Goal: Transaction & Acquisition: Purchase product/service

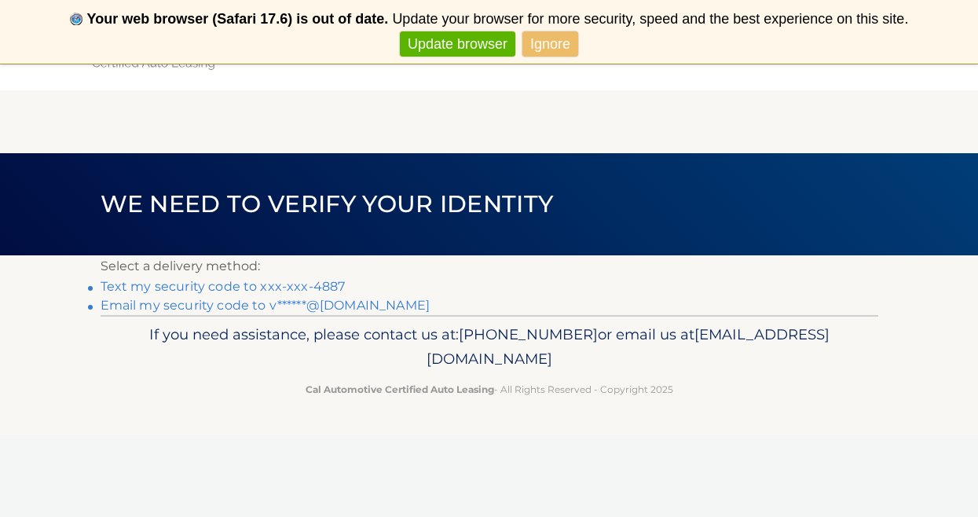
click at [224, 284] on link "Text my security code to xxx-xxx-4887" at bounding box center [223, 286] width 245 height 15
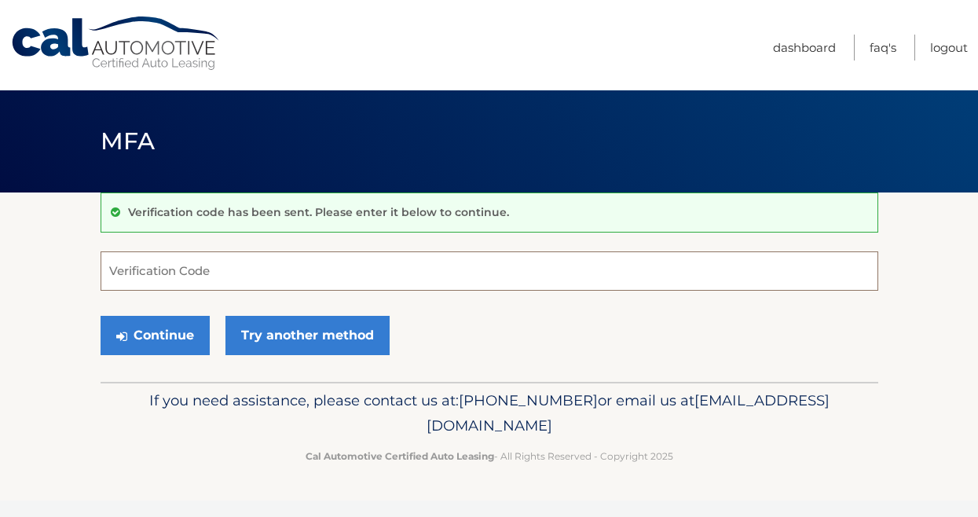
click at [128, 268] on input "Verification Code" at bounding box center [490, 270] width 778 height 39
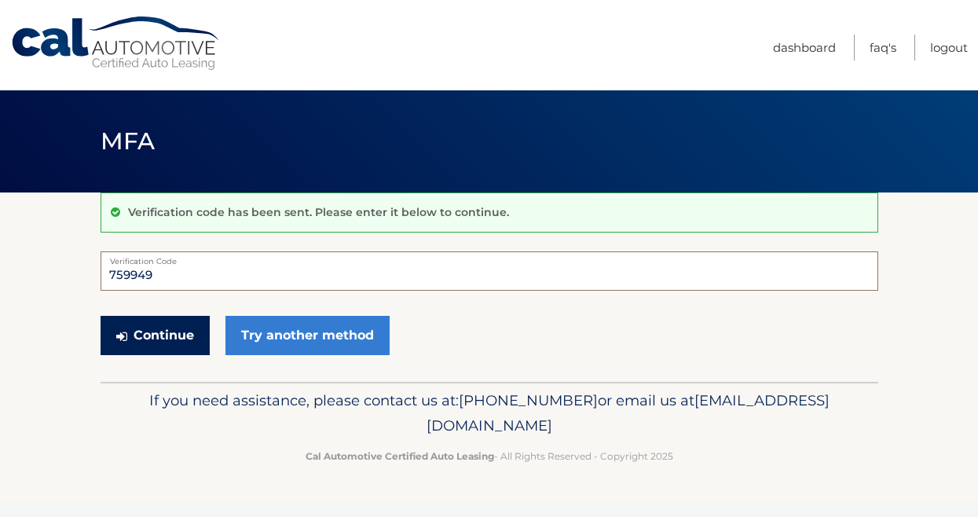
type input "759949"
click at [163, 334] on button "Continue" at bounding box center [155, 335] width 109 height 39
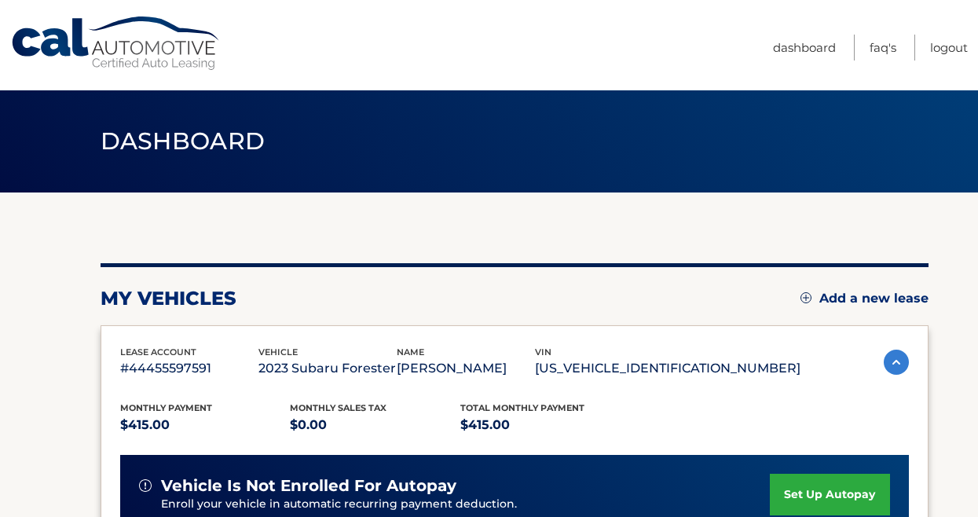
click at [962, 384] on section "my vehicles Add a new lease lease account #44455597591 vehicle 2023 Subaru Fore…" at bounding box center [489, 512] width 978 height 640
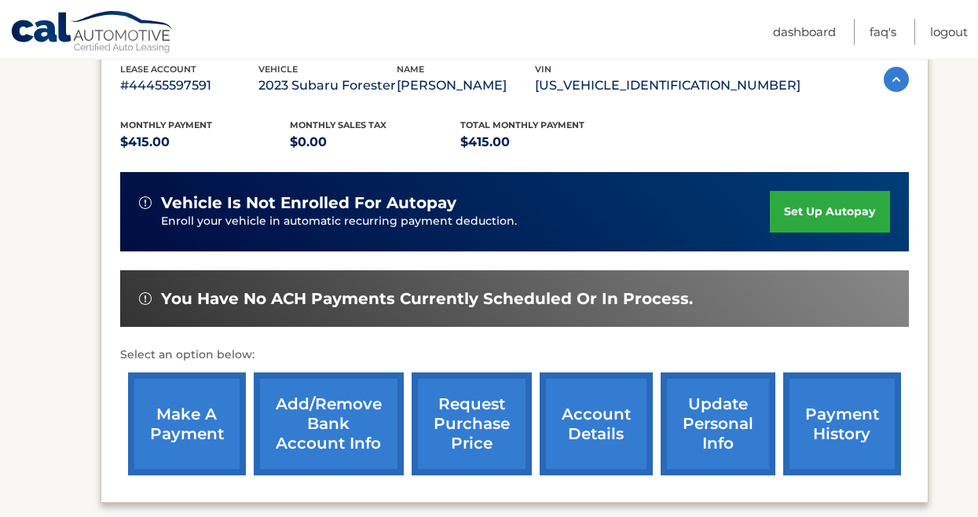
scroll to position [357, 0]
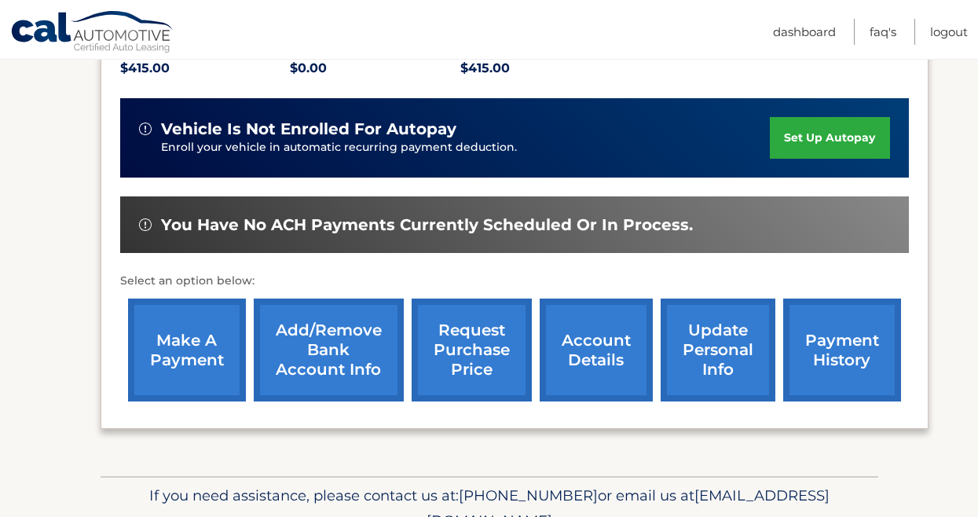
click at [175, 343] on link "make a payment" at bounding box center [187, 350] width 118 height 103
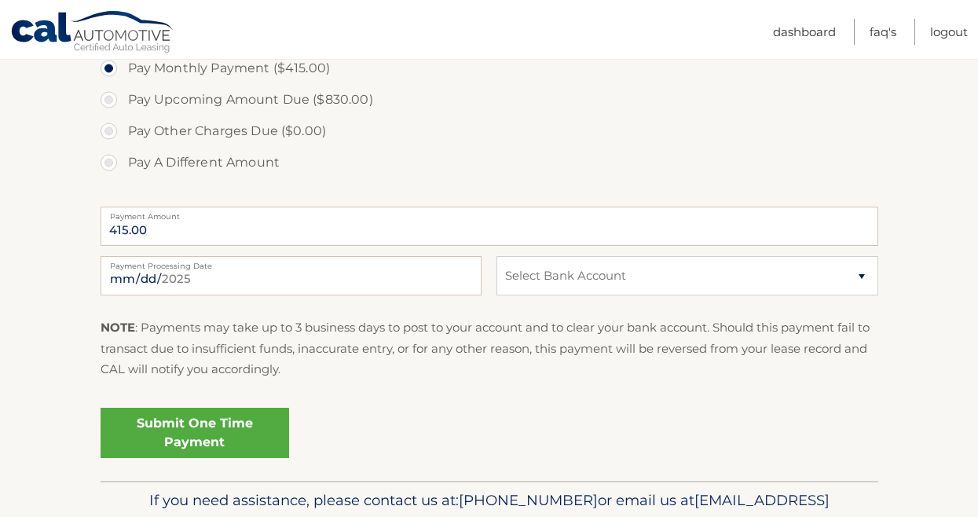
scroll to position [592, 0]
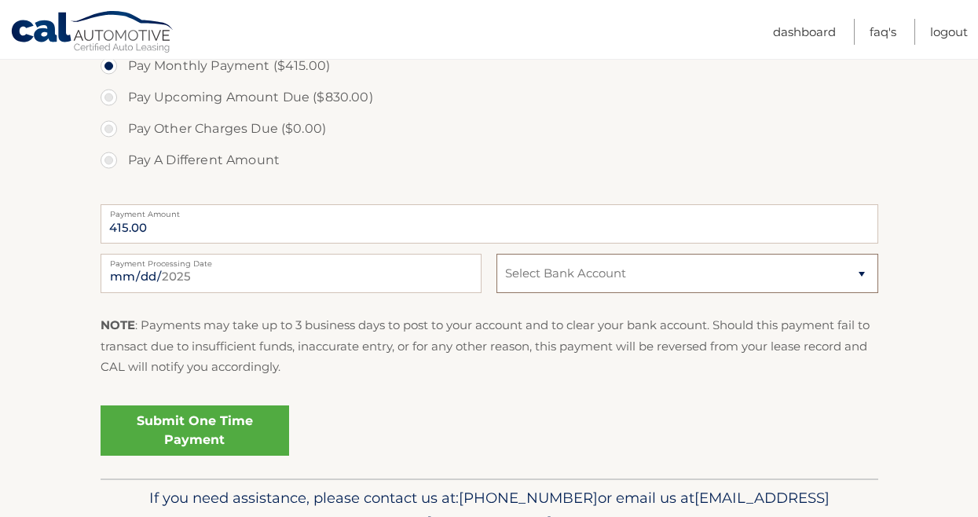
select select "OTMxYjMzYTQtZGM0Yi00NWQ1LTkzZjgtMTFmM2I4OWRjMWZh"
click at [220, 417] on link "Submit One Time Payment" at bounding box center [195, 430] width 189 height 50
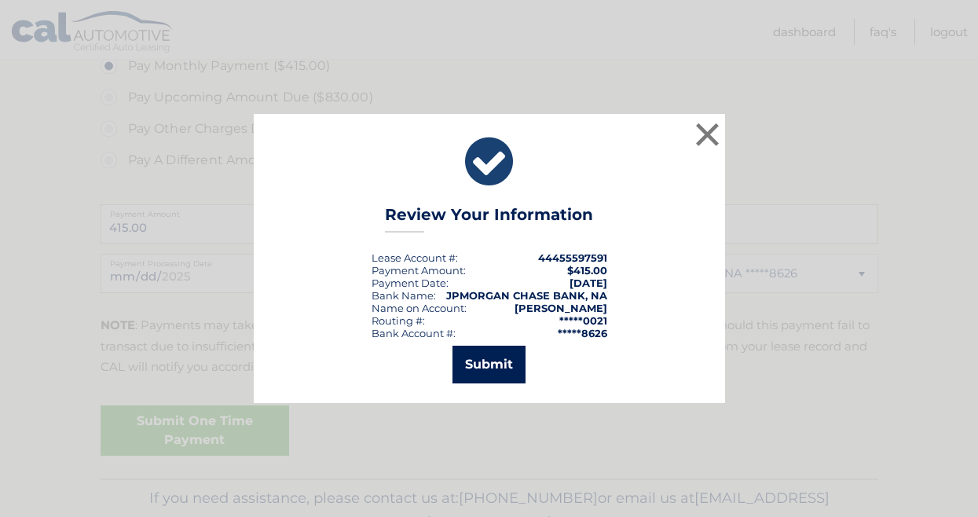
click at [482, 367] on button "Submit" at bounding box center [489, 365] width 73 height 38
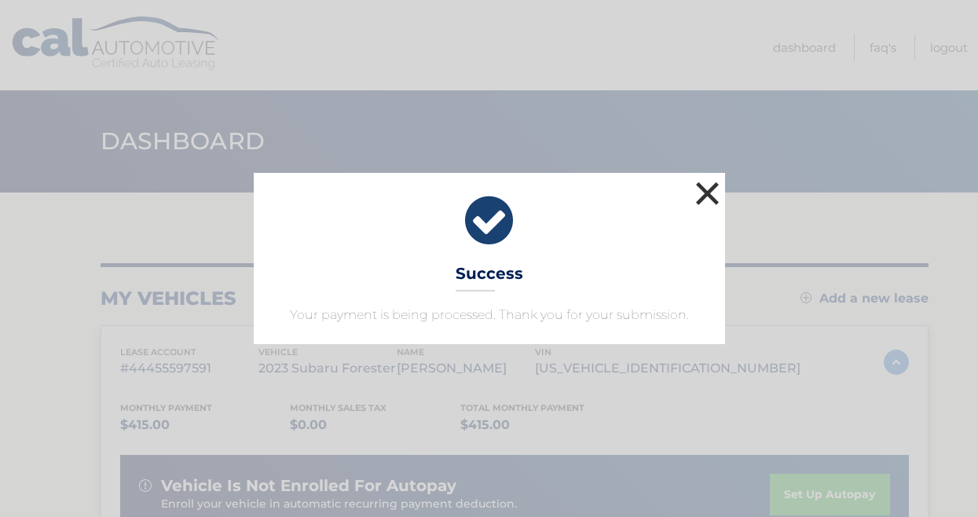
click at [706, 185] on button "×" at bounding box center [707, 193] width 31 height 31
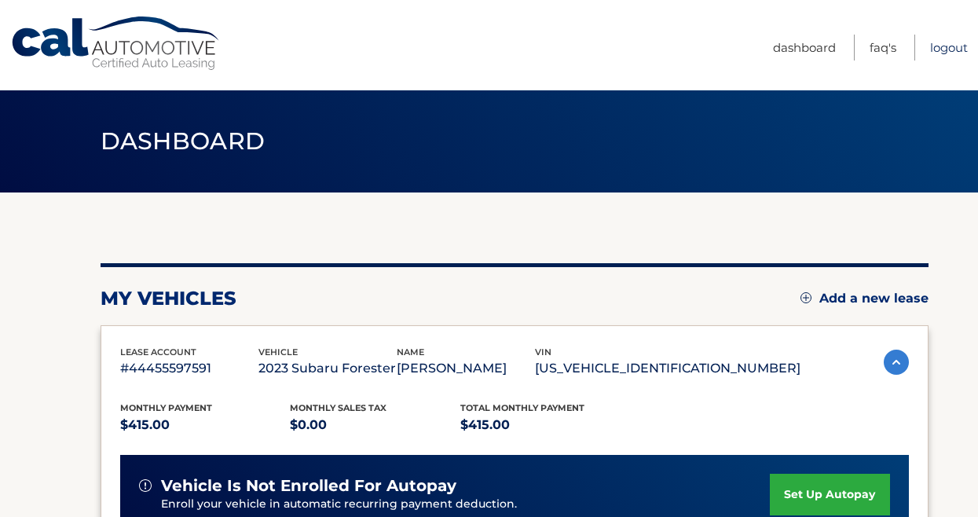
click at [949, 47] on link "Logout" at bounding box center [949, 48] width 38 height 26
